Goal: Transaction & Acquisition: Purchase product/service

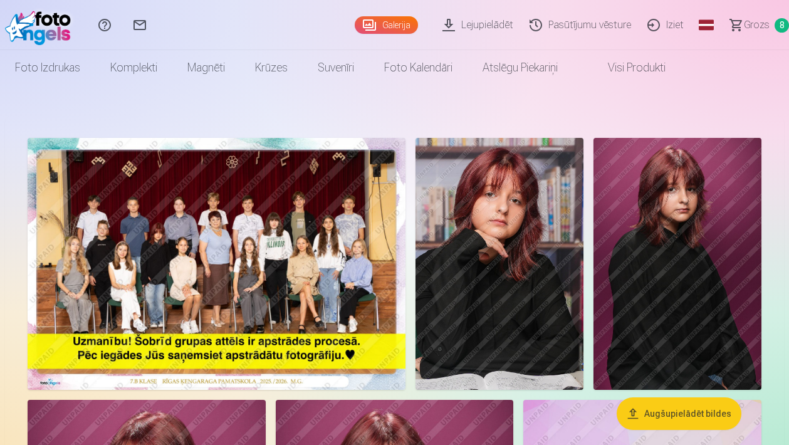
click at [739, 21] on link "Grozs 8" at bounding box center [754, 25] width 70 height 50
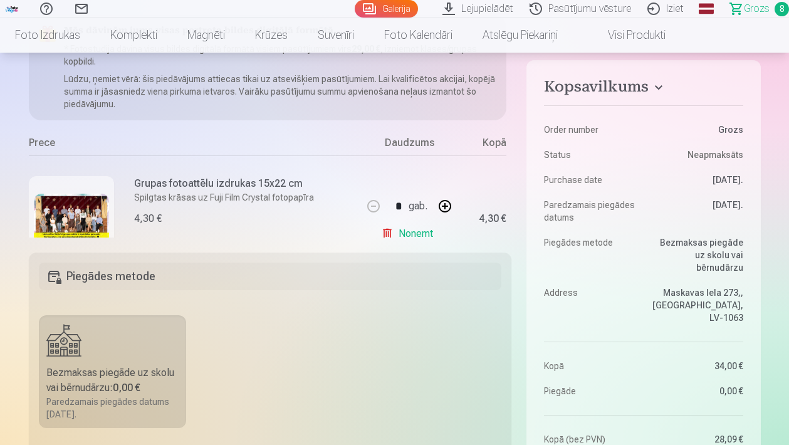
scroll to position [156, 0]
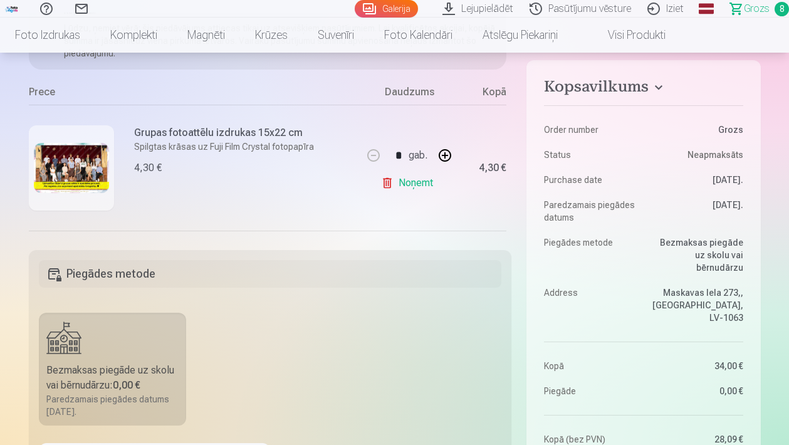
click at [448, 162] on button "button" at bounding box center [445, 155] width 30 height 30
type input "*"
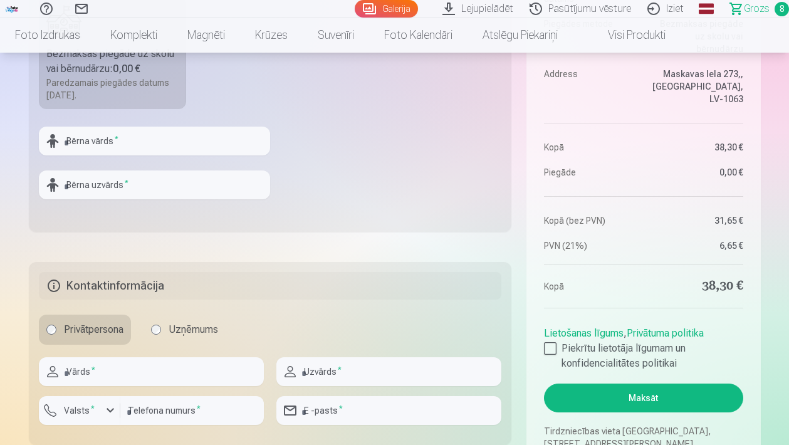
scroll to position [473, 0]
type input "*****"
type input "*********"
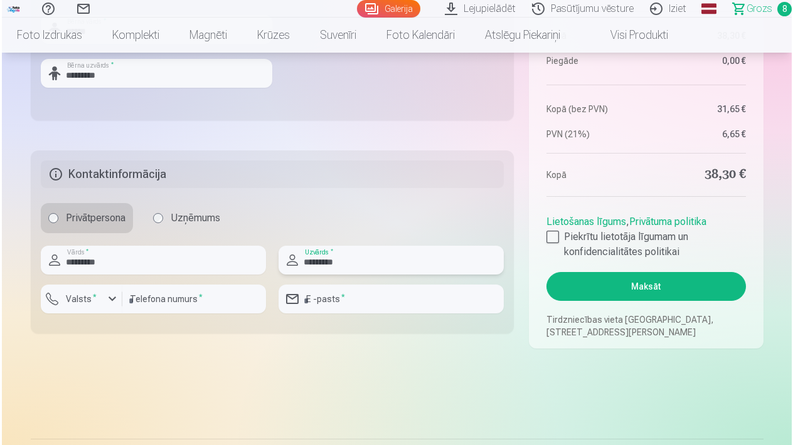
scroll to position [586, 0]
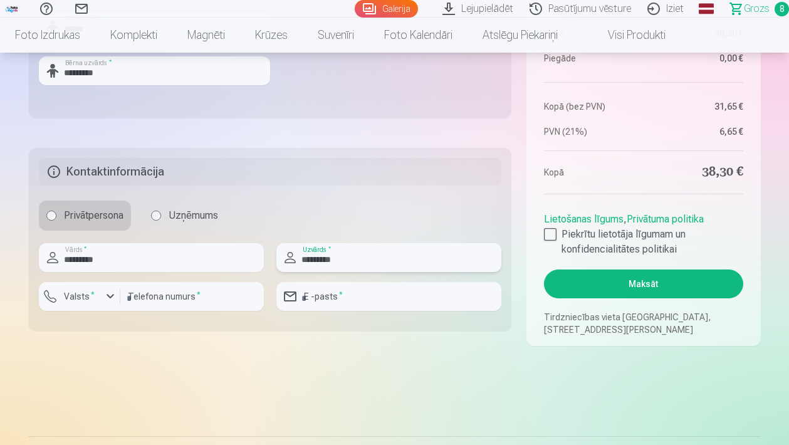
type input "*********"
click at [81, 297] on label "Valsts *" at bounding box center [79, 296] width 41 height 13
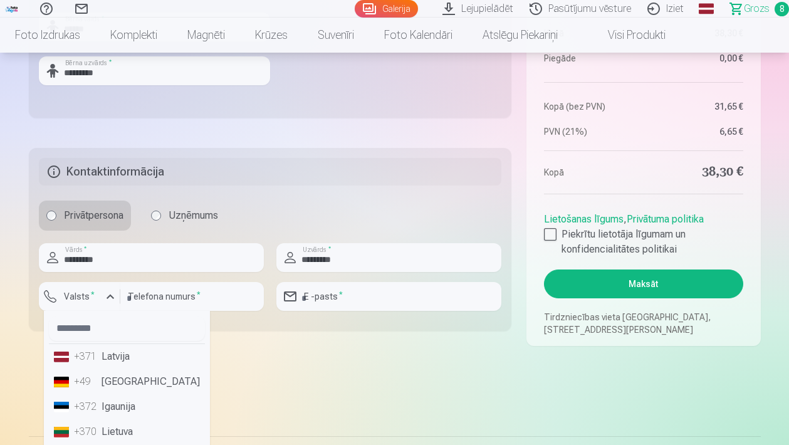
click at [59, 359] on li "+371 Latvija" at bounding box center [127, 356] width 156 height 25
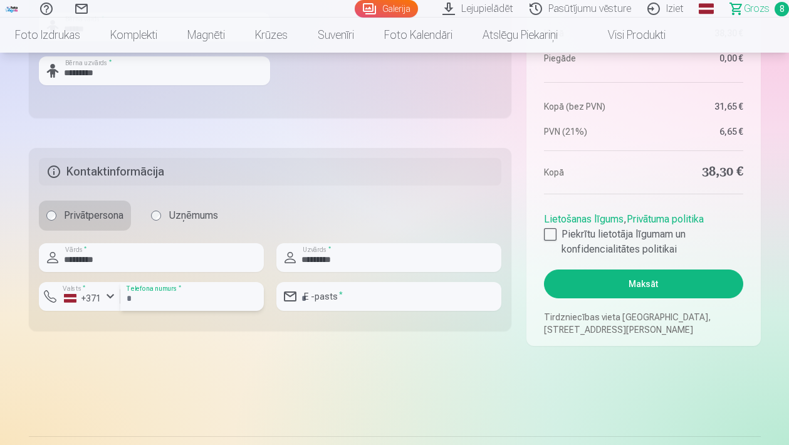
click at [165, 295] on input "number" at bounding box center [192, 296] width 144 height 29
type input "********"
type input "**********"
click at [550, 230] on div at bounding box center [550, 234] width 13 height 13
click at [618, 286] on button "Maksāt" at bounding box center [643, 284] width 199 height 29
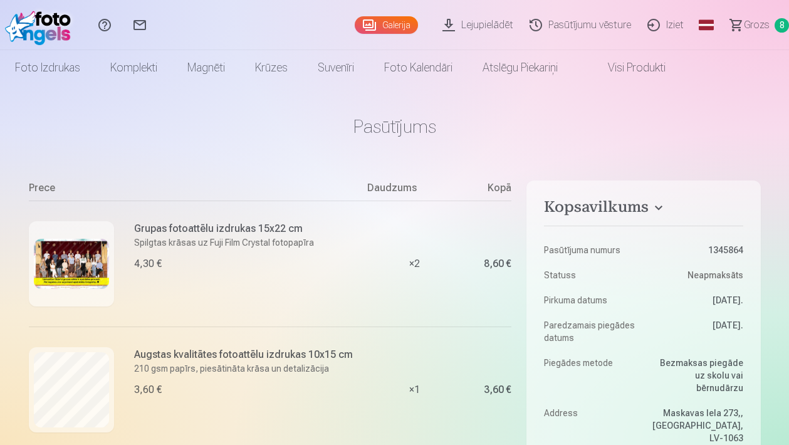
click at [181, 232] on h6 "Grupas fotoattēlu izdrukas 15x22 cm" at bounding box center [224, 228] width 180 height 15
click at [414, 263] on div "× 2" at bounding box center [414, 264] width 94 height 126
click at [426, 265] on div "× 2" at bounding box center [414, 264] width 94 height 126
click at [417, 263] on div "× 2" at bounding box center [414, 264] width 94 height 126
click at [160, 238] on p "Spilgtas krāsas uz Fuji Film Crystal fotopapīra" at bounding box center [224, 242] width 180 height 13
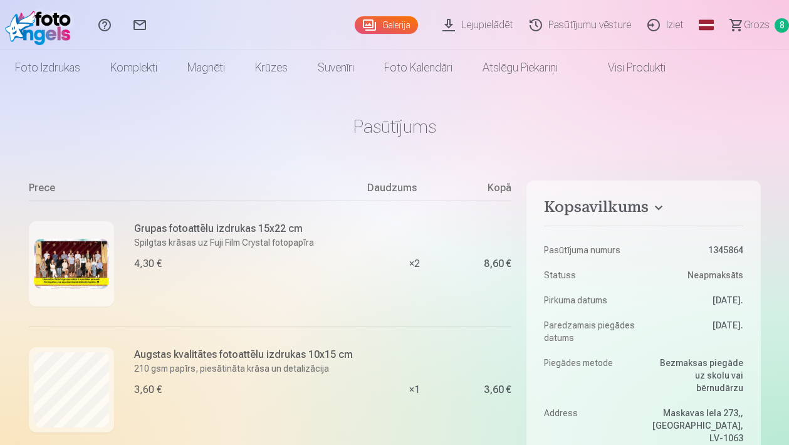
click at [77, 267] on img at bounding box center [71, 264] width 75 height 50
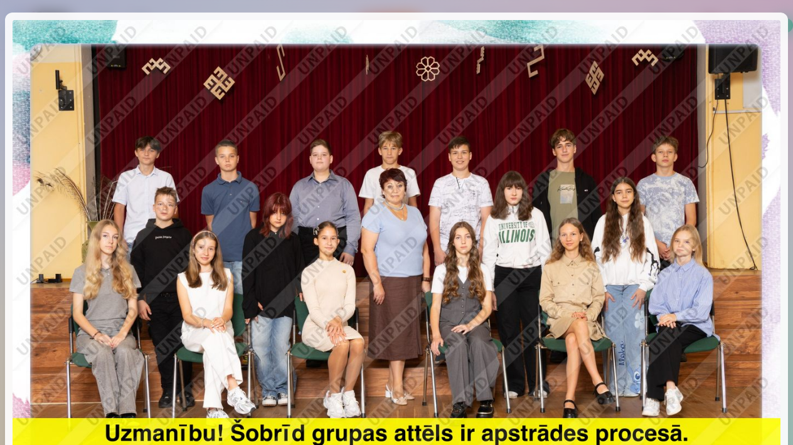
click at [9, 251] on div at bounding box center [396, 276] width 783 height 527
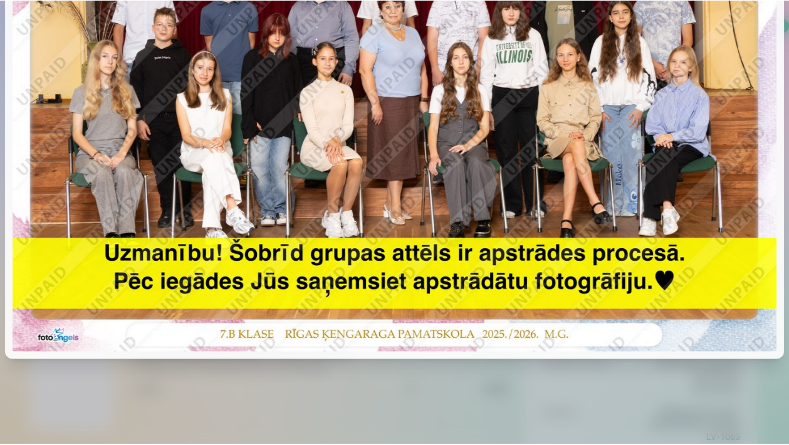
scroll to position [178, 0]
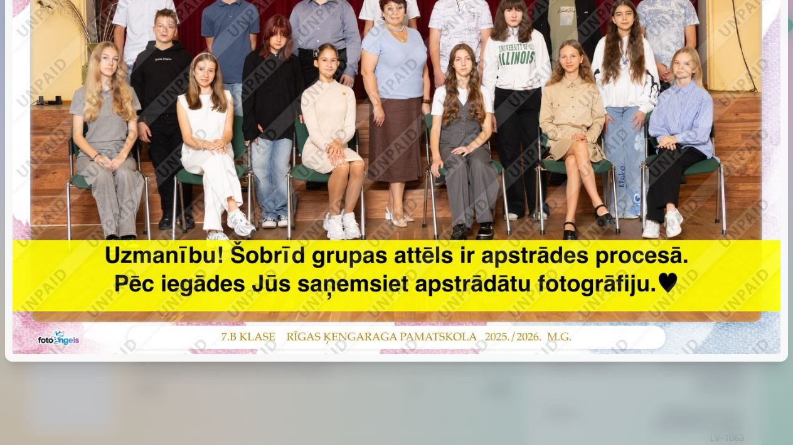
click at [583, 406] on div at bounding box center [396, 222] width 793 height 445
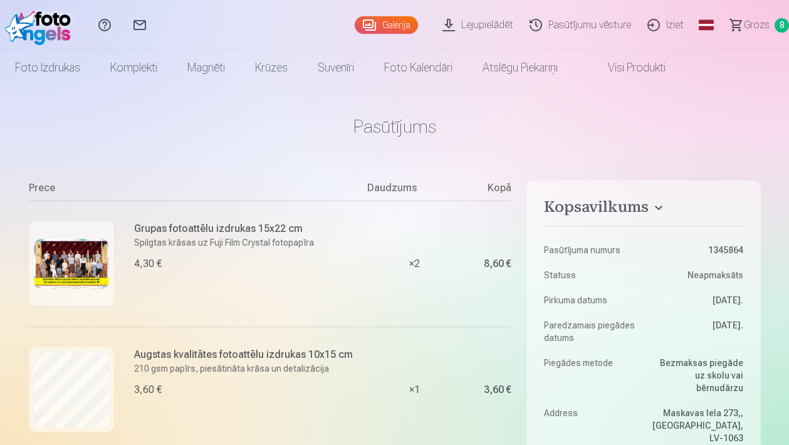
click at [418, 264] on div "× 2" at bounding box center [414, 264] width 94 height 126
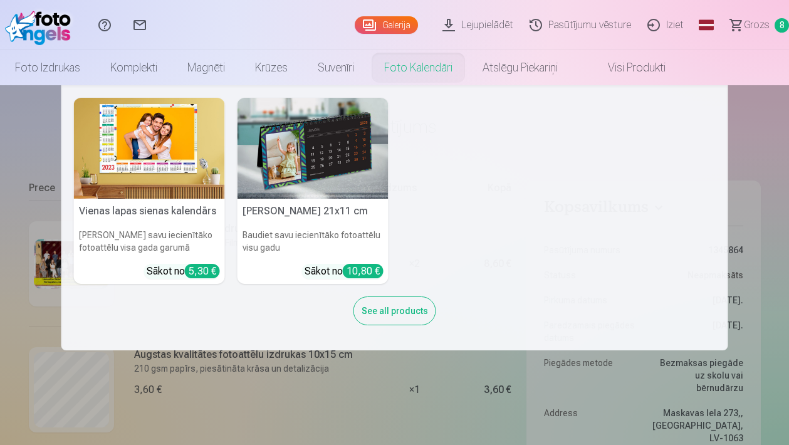
click at [387, 112] on div "Vienas lapas sienas [PERSON_NAME] savu iecienītāko fotoattēlu visa gada garumā …" at bounding box center [395, 218] width 642 height 240
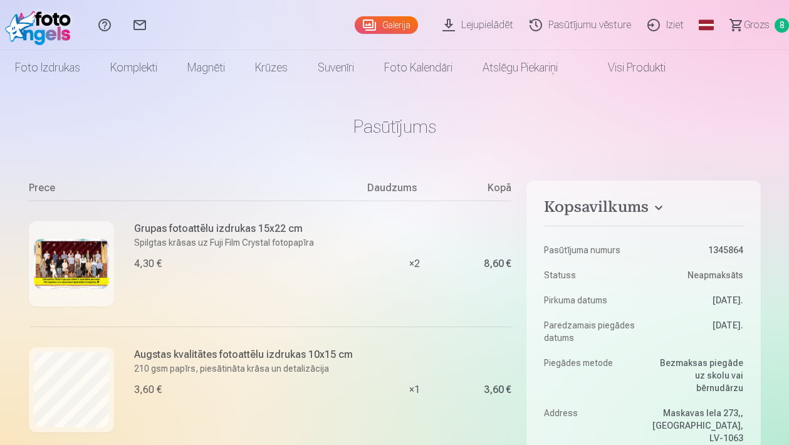
click at [416, 263] on div "× 2" at bounding box center [414, 264] width 94 height 126
click at [211, 244] on p "Spilgtas krāsas uz Fuji Film Crystal fotopapīra" at bounding box center [224, 242] width 180 height 13
click at [174, 248] on p "Spilgtas krāsas uz Fuji Film Crystal fotopapīra" at bounding box center [224, 242] width 180 height 13
click at [256, 238] on p "Spilgtas krāsas uz Fuji Film Crystal fotopapīra" at bounding box center [224, 242] width 180 height 13
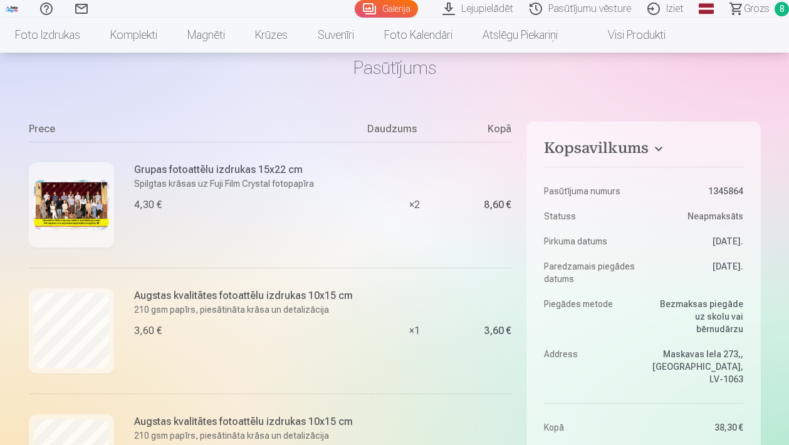
scroll to position [93, 0]
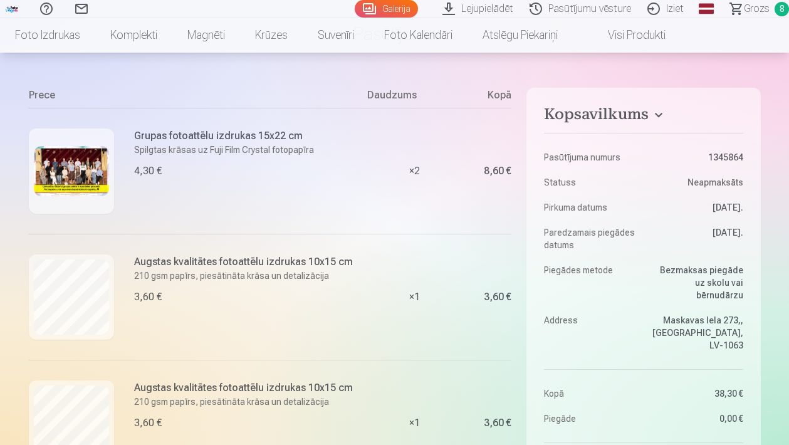
click at [418, 174] on div "× 2" at bounding box center [414, 171] width 94 height 126
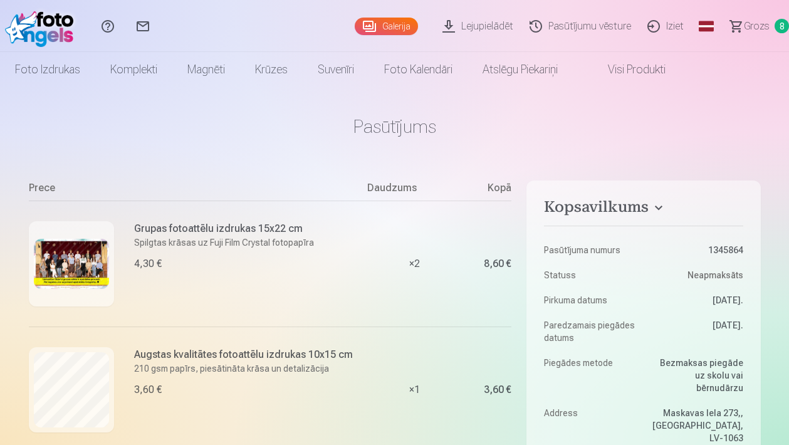
scroll to position [0, 0]
